Goal: Ask a question

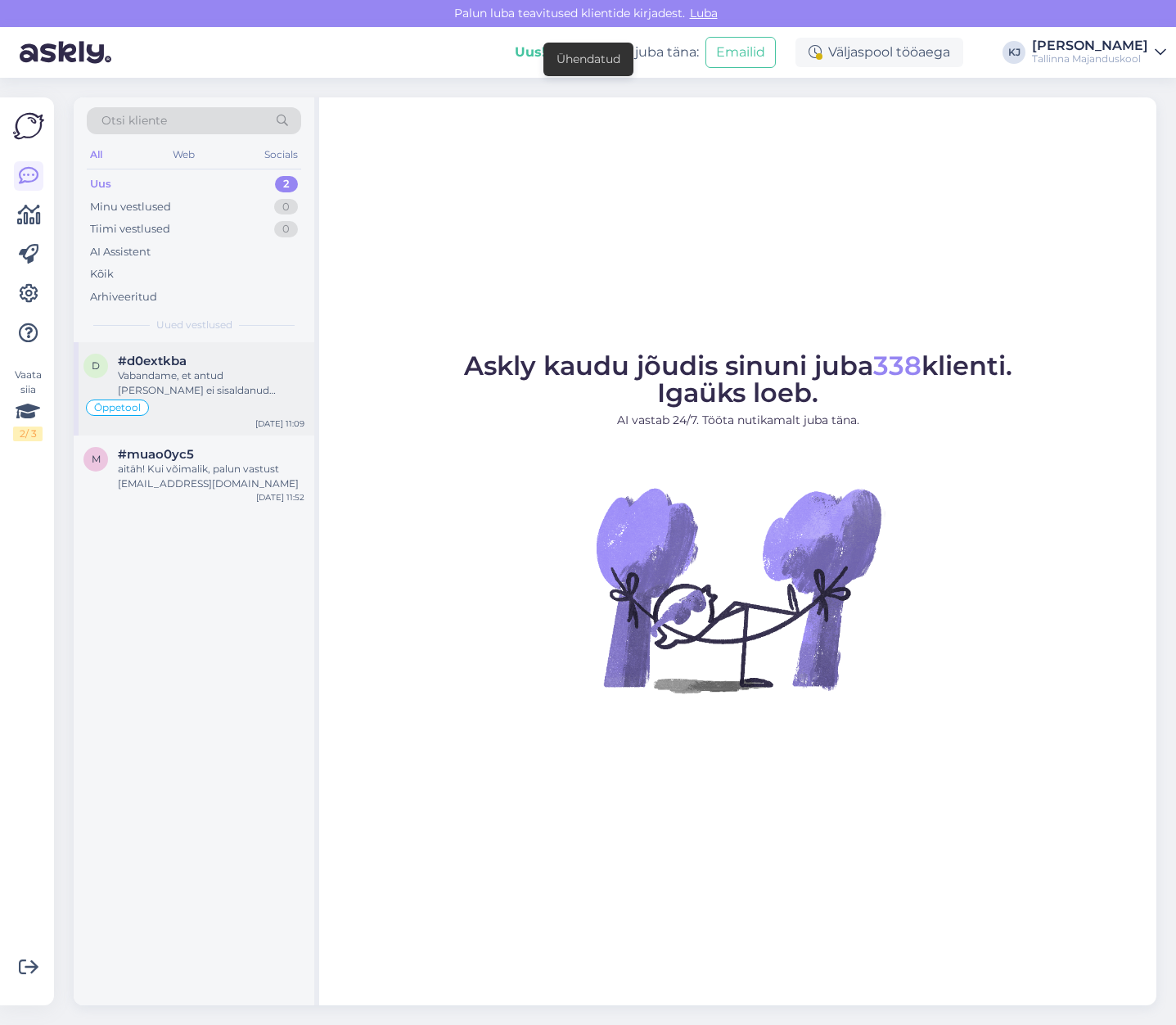
click at [202, 384] on div "Vabandame, et antud [PERSON_NAME] ei sisaldanud vastust Teie küsimusele. Teie k…" at bounding box center [211, 384] width 187 height 30
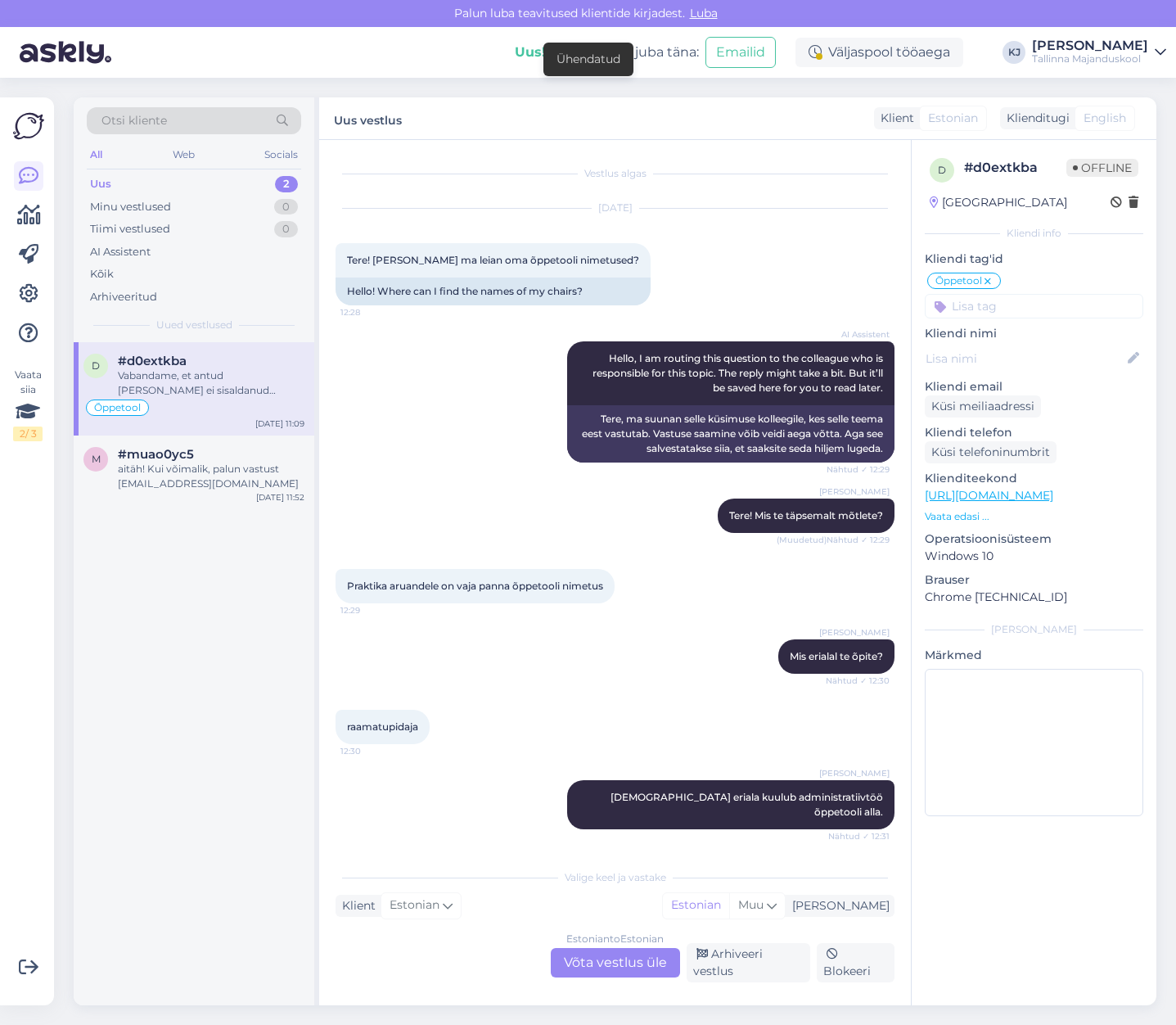
scroll to position [1231, 0]
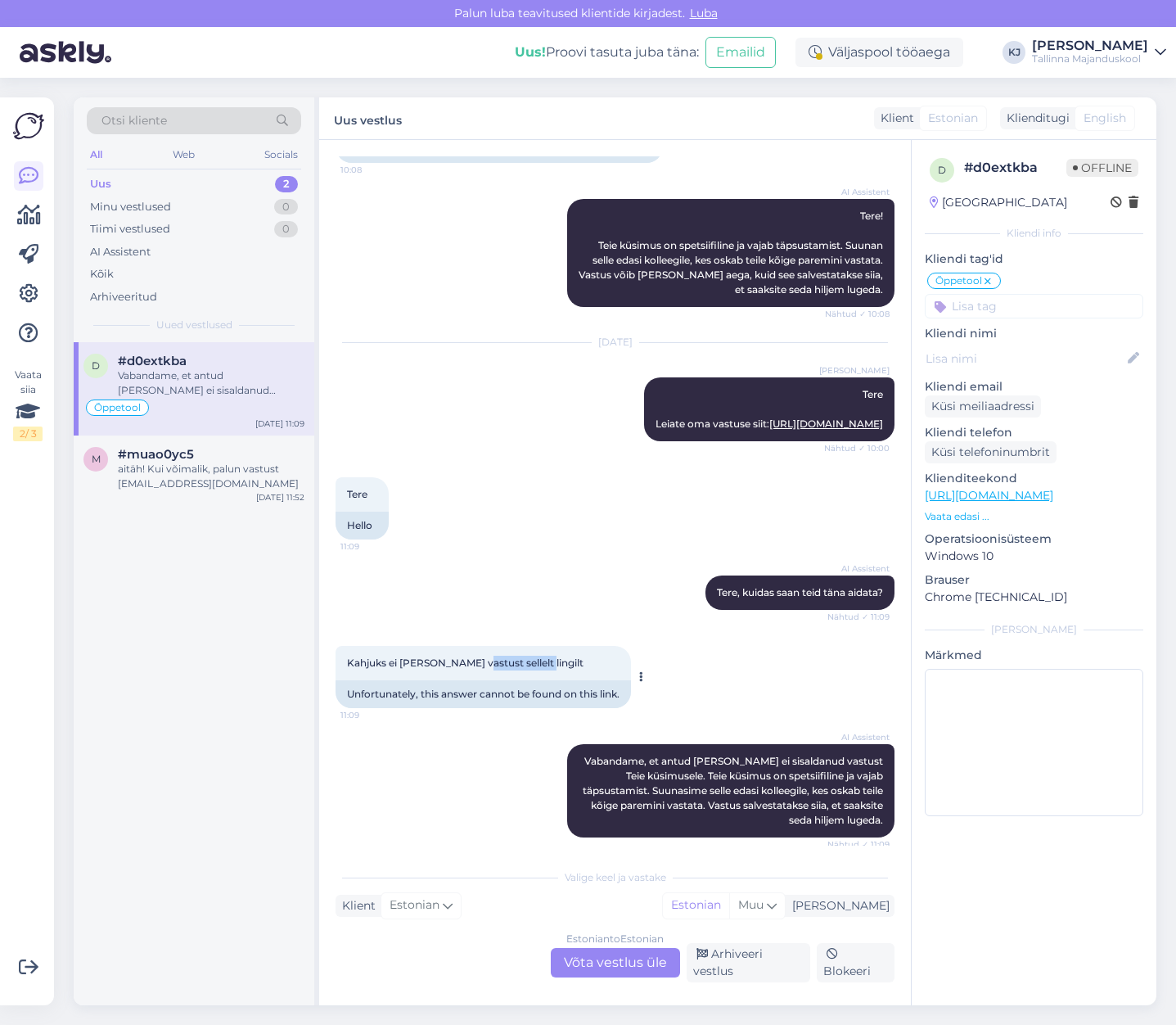
click at [474, 664] on span "Kahjuks ei [PERSON_NAME] vastust sellelt lingilt" at bounding box center [465, 663] width 237 height 12
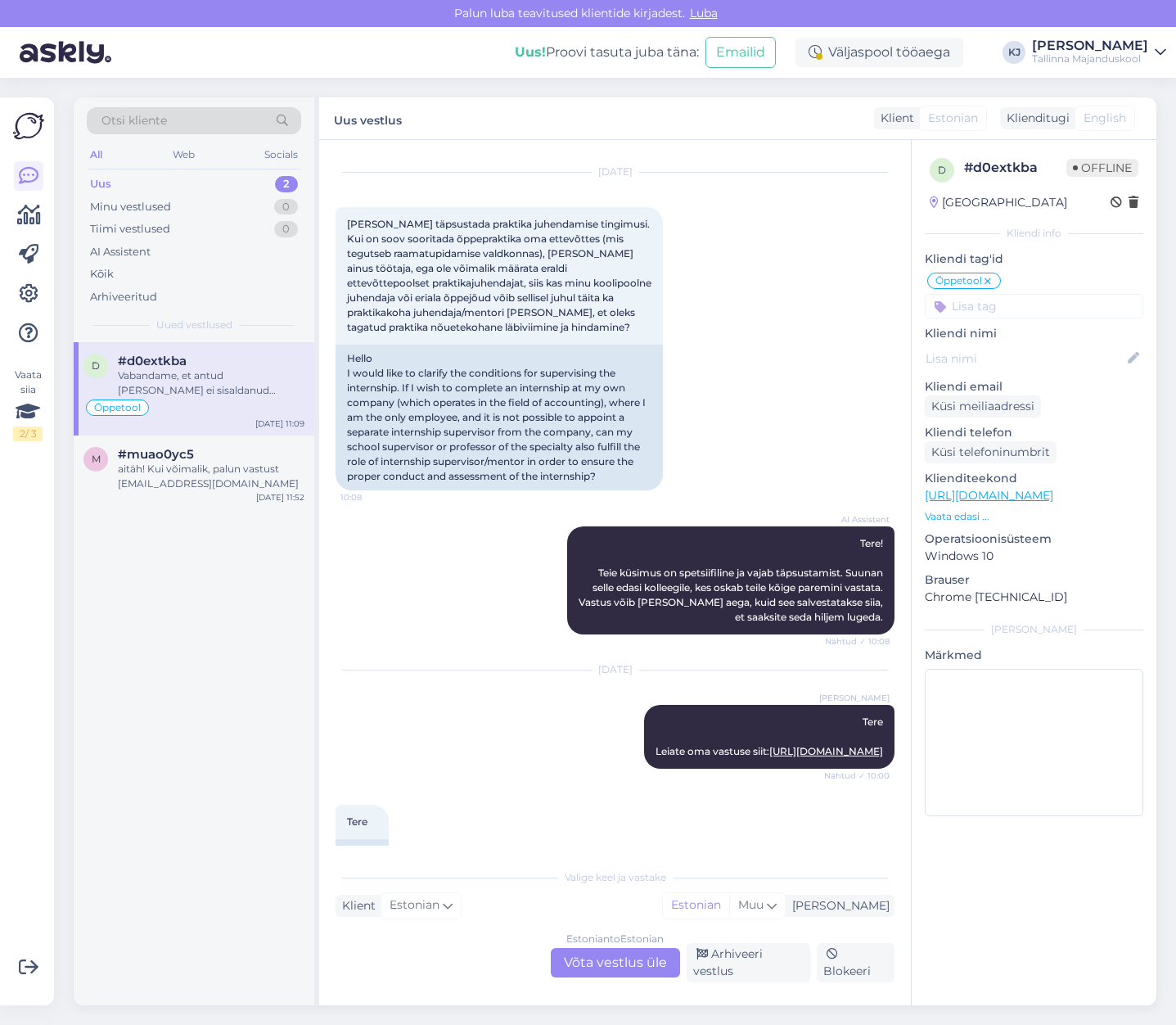
click at [613, 961] on div "Estonian to Estonian Võta vestlus üle" at bounding box center [615, 963] width 130 height 30
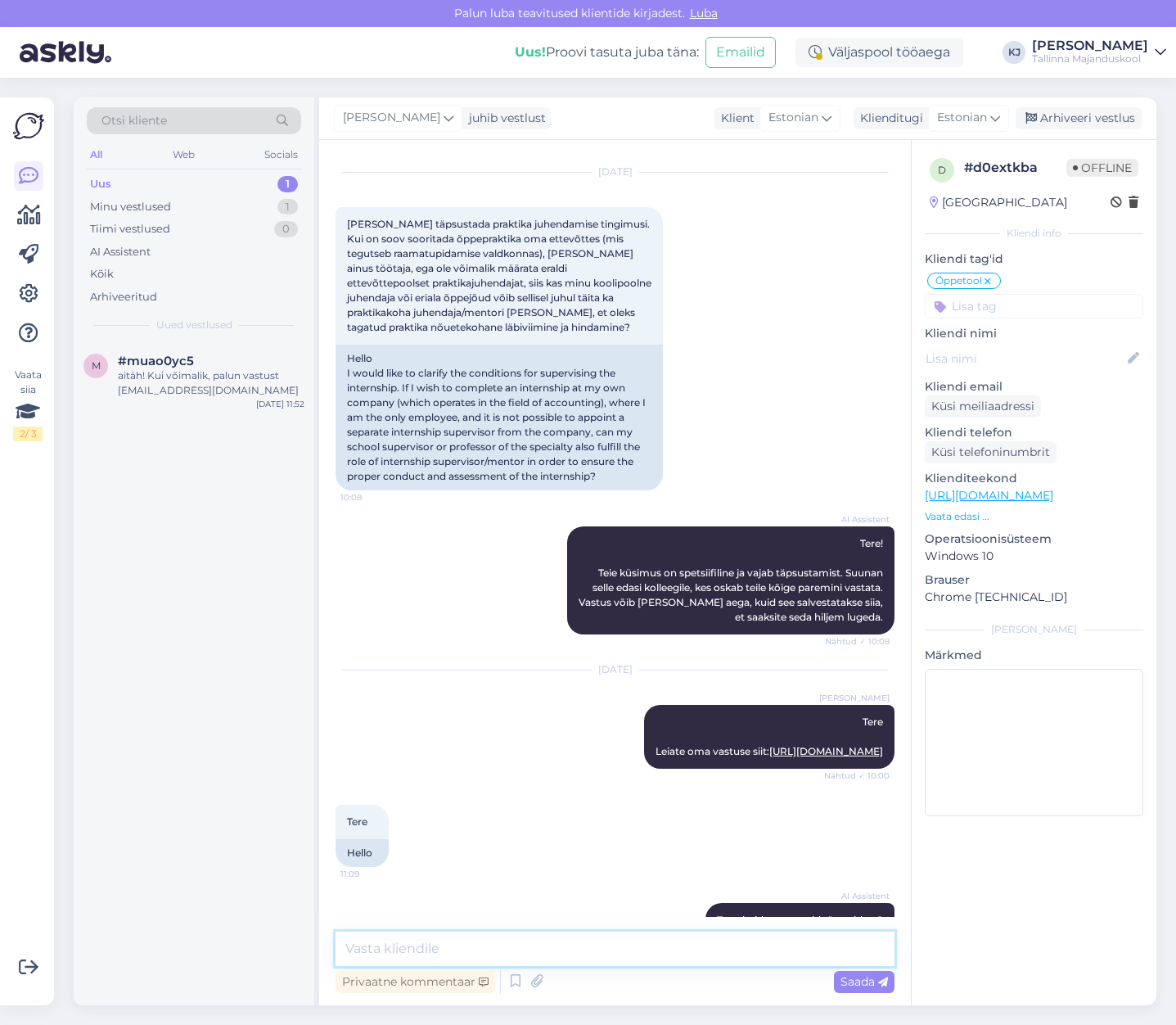
click at [618, 939] on textarea at bounding box center [615, 949] width 559 height 35
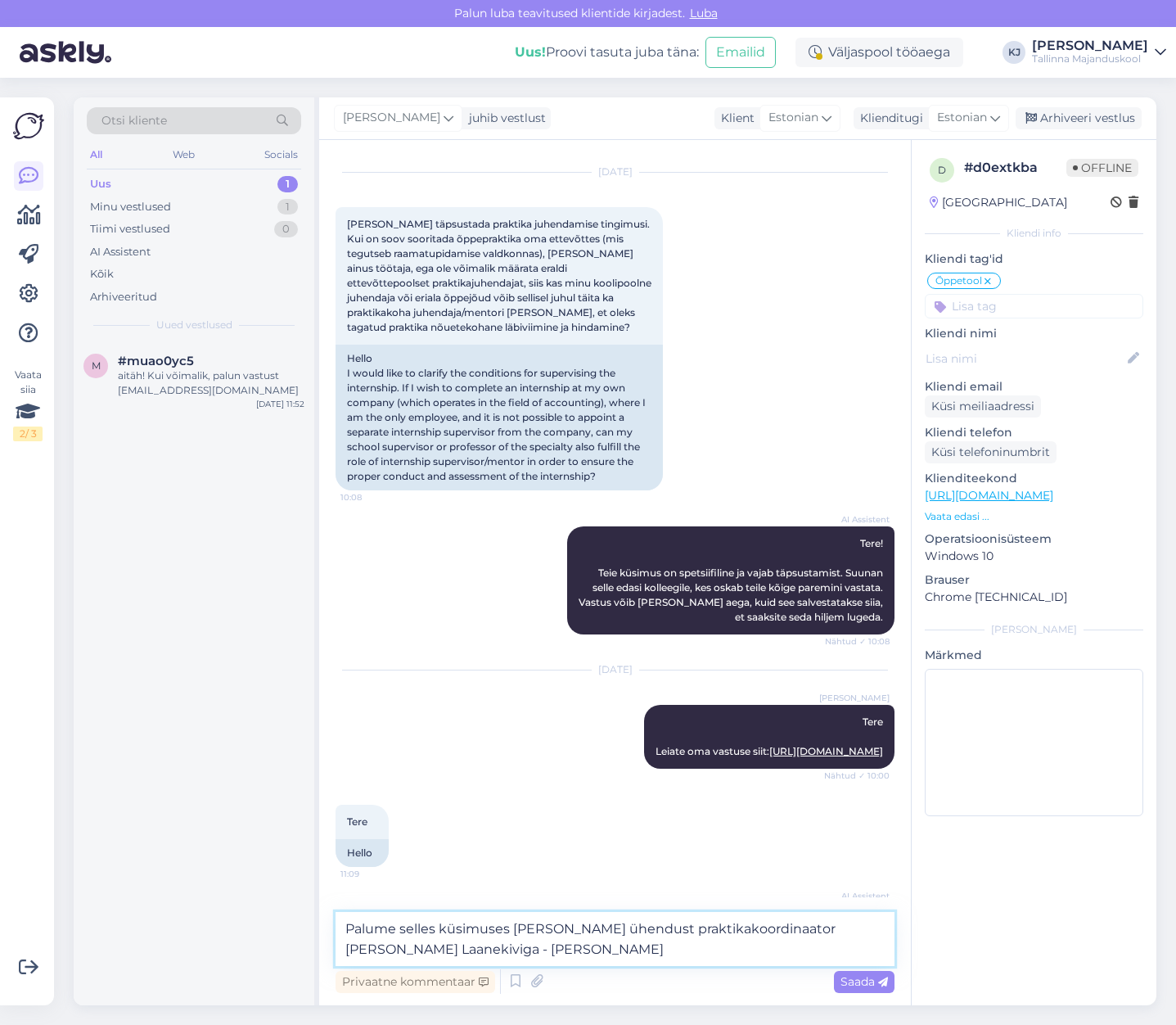
click at [456, 953] on textarea "Palume selles küsimuses [PERSON_NAME] ühendust praktikakoordinaator [PERSON_NAM…" at bounding box center [615, 939] width 559 height 54
type textarea "Palume selles küsimuses [PERSON_NAME] ühendust praktikakoordinaator [PERSON_NAM…"
click at [853, 977] on span "Saada" at bounding box center [865, 981] width 48 height 15
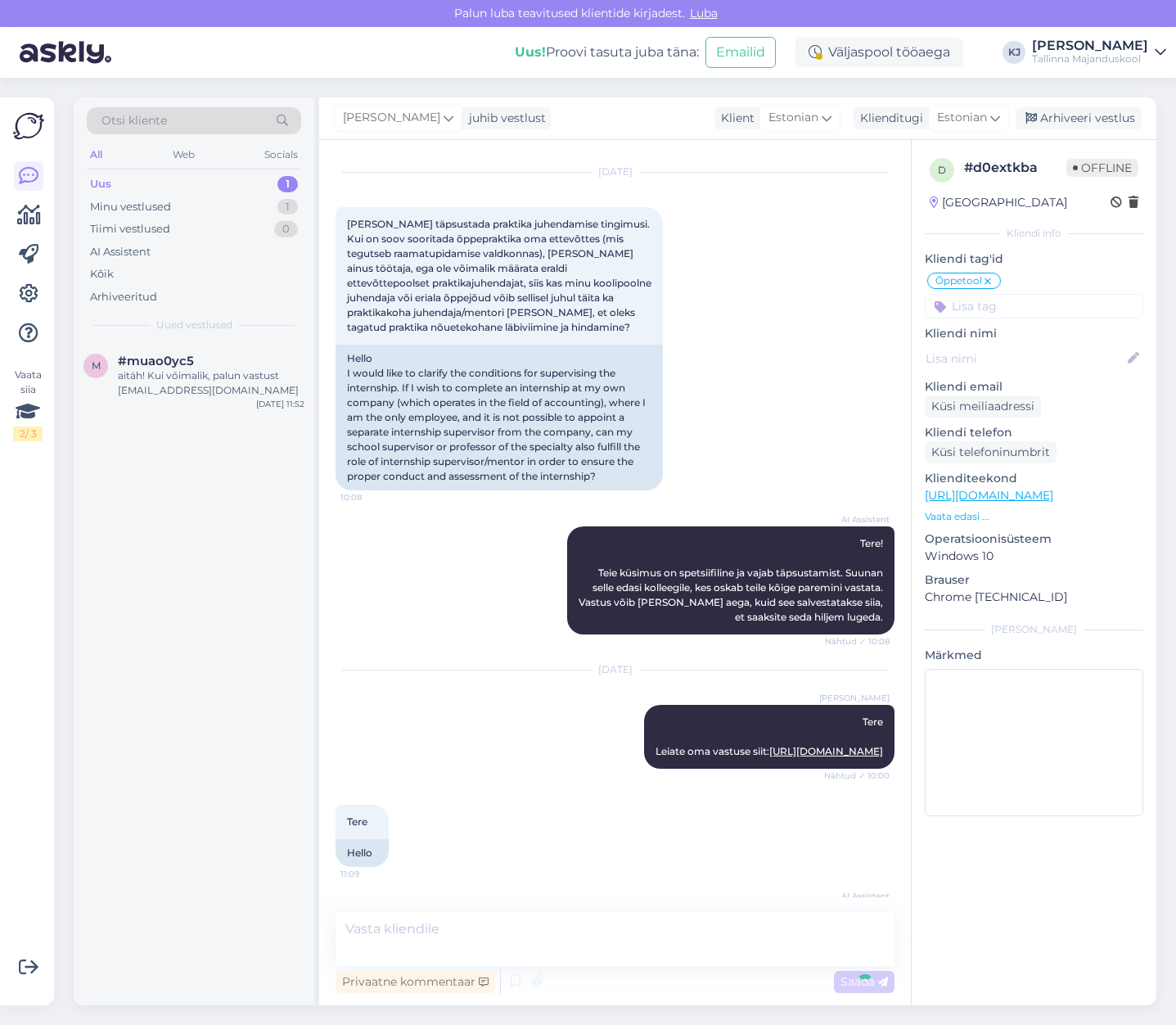
scroll to position [1304, 0]
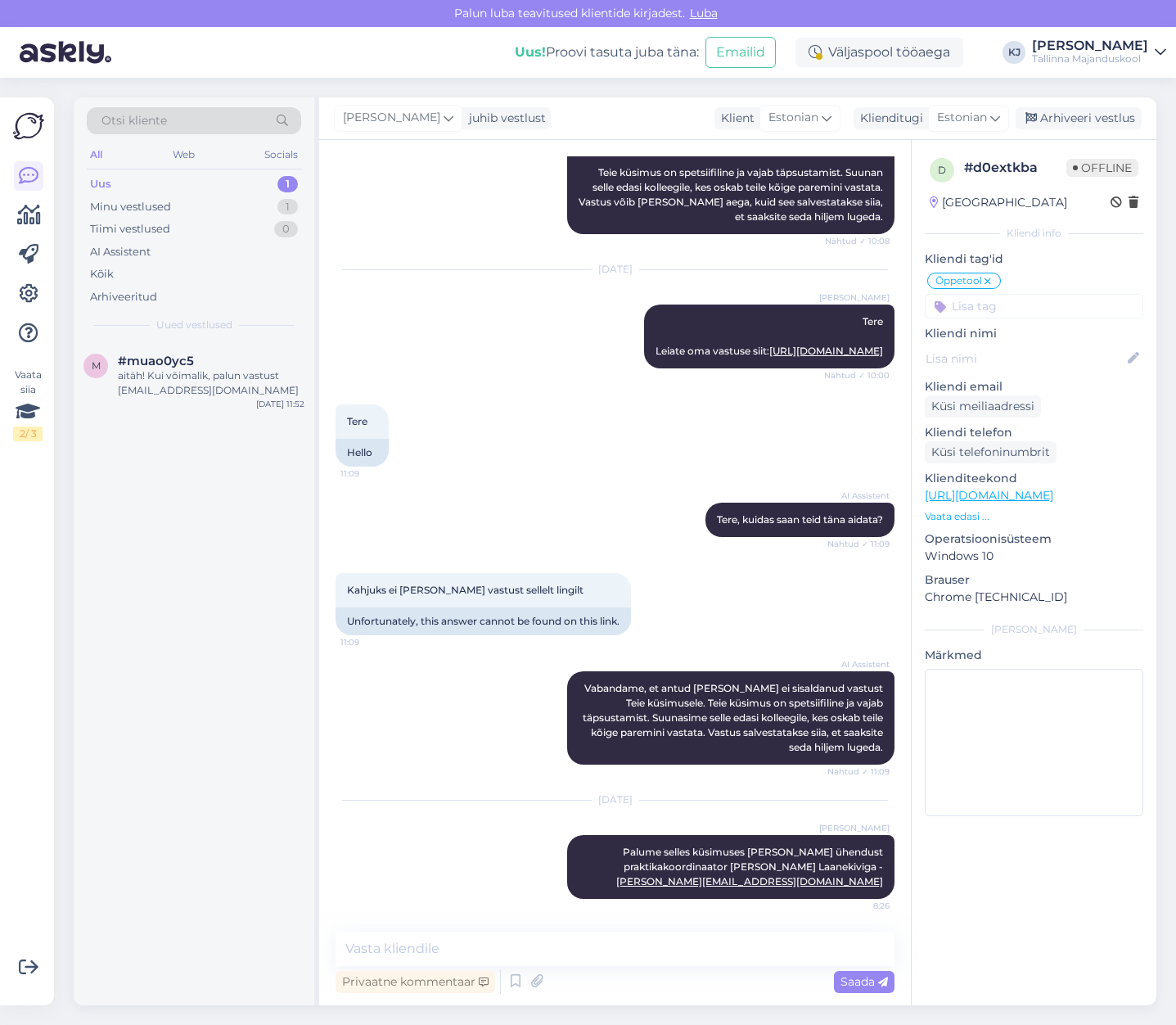
click at [1033, 304] on input at bounding box center [1033, 306] width 218 height 24
type input "praktika"
click at [1094, 366] on span "Praktika" at bounding box center [1077, 369] width 41 height 10
click at [1088, 114] on div "Arhiveeri vestlus" at bounding box center [1079, 117] width 126 height 22
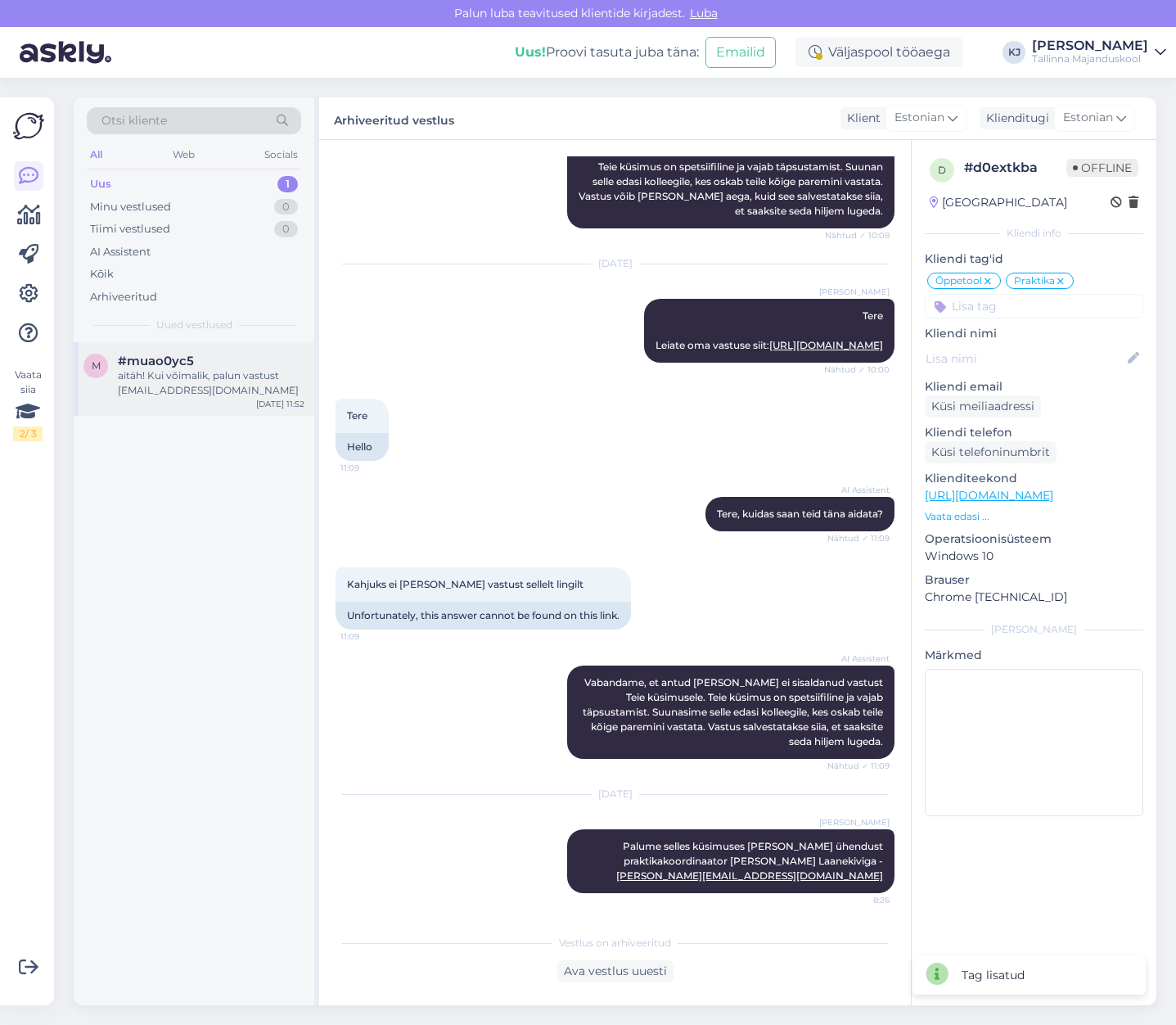
click at [202, 379] on div "aitäh! Kui võimalik, palun vastust [EMAIL_ADDRESS][DOMAIN_NAME]" at bounding box center [211, 384] width 187 height 30
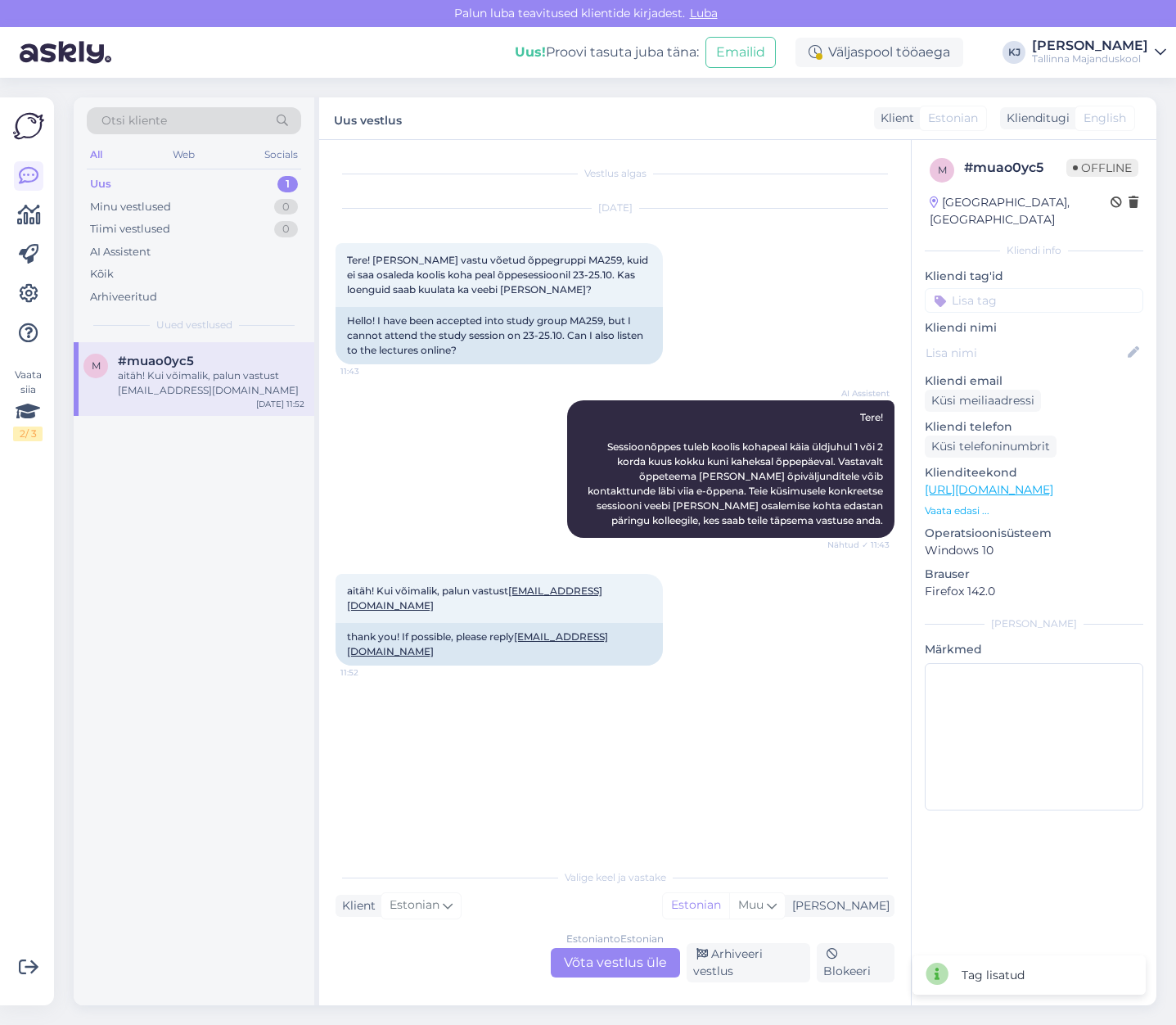
scroll to position [0, 0]
click at [461, 389] on div "AI Assistent Tere! Sessioonõppes tuleb koolis kohapeal käia üldjuhul 1 või 2 ko…" at bounding box center [615, 470] width 559 height 174
